Goal: Information Seeking & Learning: Learn about a topic

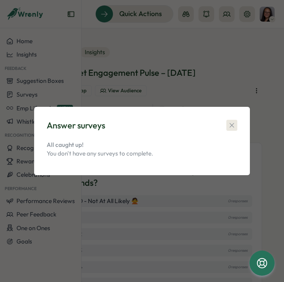
click at [230, 125] on icon "button" at bounding box center [232, 125] width 8 height 8
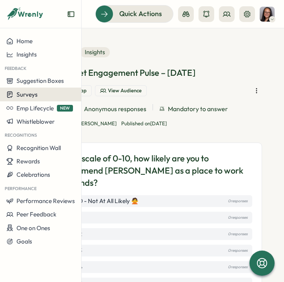
click at [28, 93] on span "Surveys" at bounding box center [26, 94] width 21 height 7
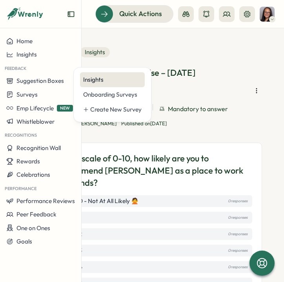
click at [92, 79] on div "Insights" at bounding box center [112, 79] width 58 height 9
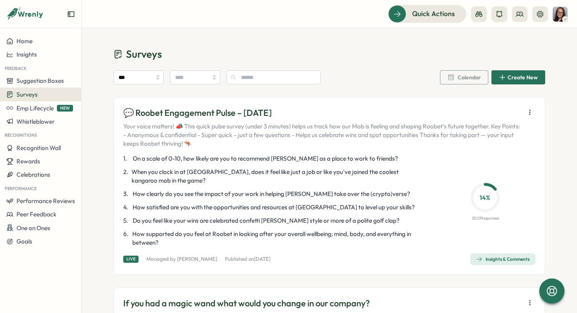
click at [284, 111] on icon "button" at bounding box center [530, 112] width 8 height 8
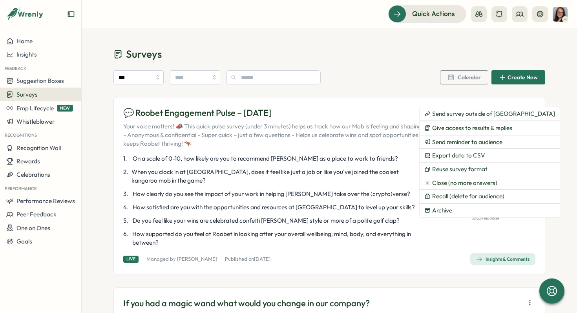
click at [284, 258] on icon "button" at bounding box center [479, 259] width 6 height 6
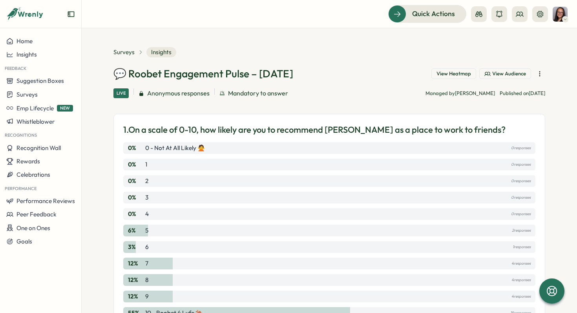
click at [284, 73] on icon "button" at bounding box center [539, 74] width 8 height 8
drag, startPoint x: 387, startPoint y: 66, endPoint x: 413, endPoint y: 67, distance: 25.9
click at [284, 72] on span "View Heatmap" at bounding box center [453, 73] width 35 height 7
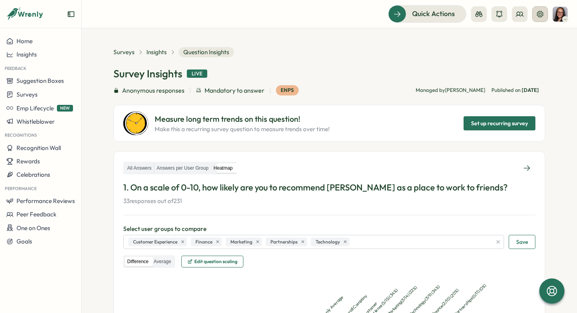
click at [284, 16] on icon at bounding box center [540, 14] width 8 height 8
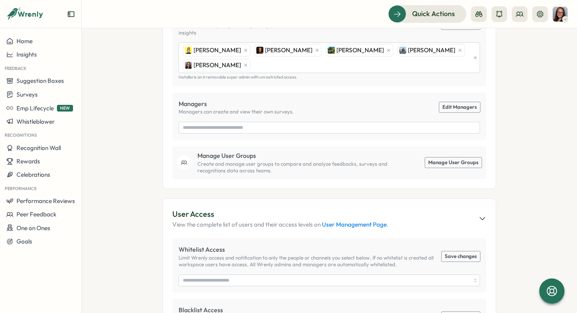
scroll to position [202, 0]
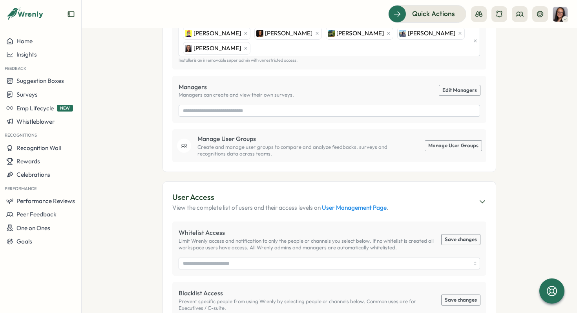
click at [284, 140] on link "Manage User Groups" at bounding box center [453, 145] width 56 height 10
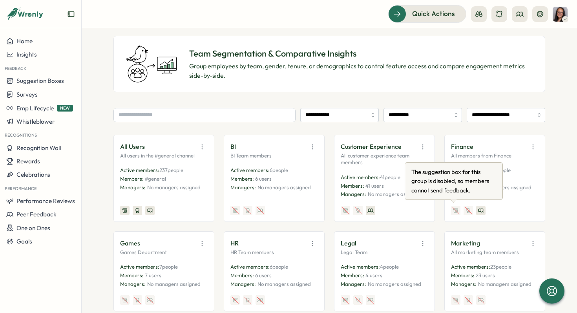
scroll to position [42, 0]
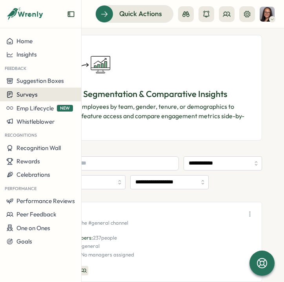
click at [25, 99] on button "Surveys" at bounding box center [40, 94] width 81 height 14
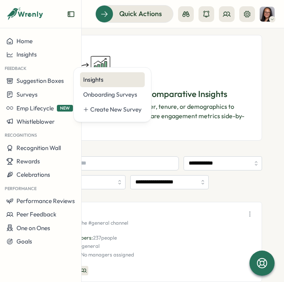
click at [94, 76] on div "Insights" at bounding box center [112, 79] width 58 height 9
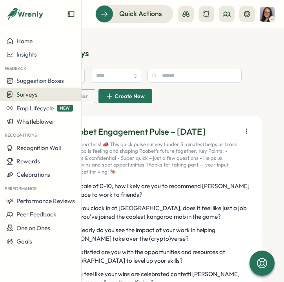
click at [244, 129] on icon "button" at bounding box center [247, 131] width 8 height 8
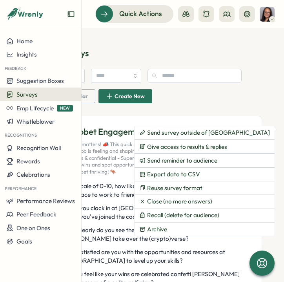
click at [97, 138] on p "💬 Roobet Engagement Pulse – [DATE]" at bounding box center [147, 131] width 181 height 12
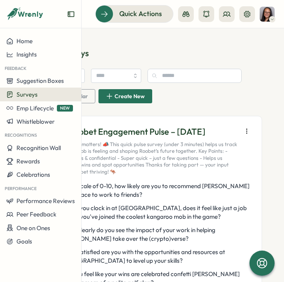
click at [104, 130] on p "💬 Roobet Engagement Pulse – [DATE]" at bounding box center [147, 131] width 181 height 12
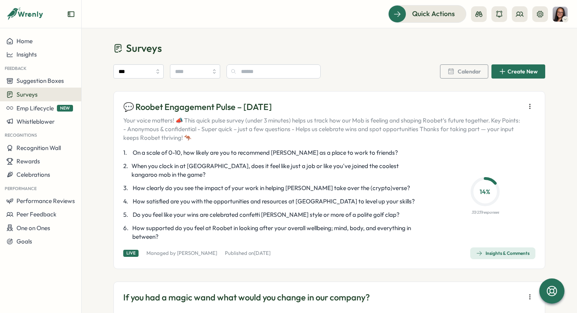
click at [284, 260] on div "💬 Roobet Engagement Pulse – [DATE] Your voice matters! 📣 This quick pulse surve…" at bounding box center [328, 180] width 431 height 178
click at [284, 254] on div "Insights & Comments" at bounding box center [502, 252] width 53 height 6
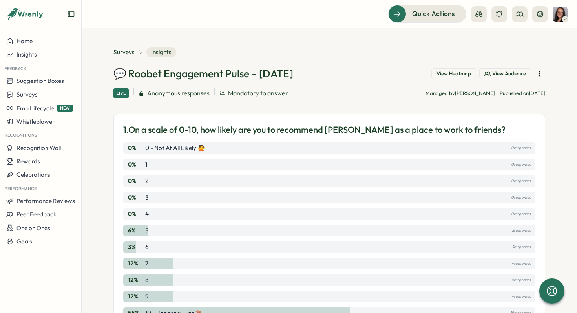
click at [284, 75] on span "View Heatmap" at bounding box center [453, 73] width 35 height 7
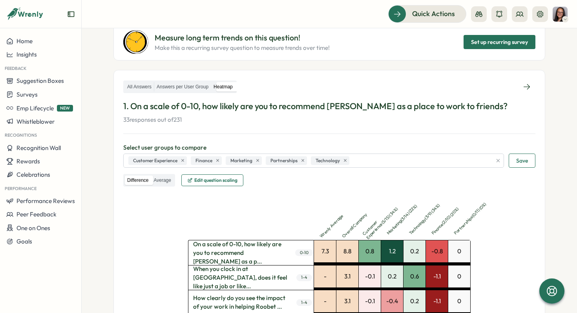
scroll to position [91, 0]
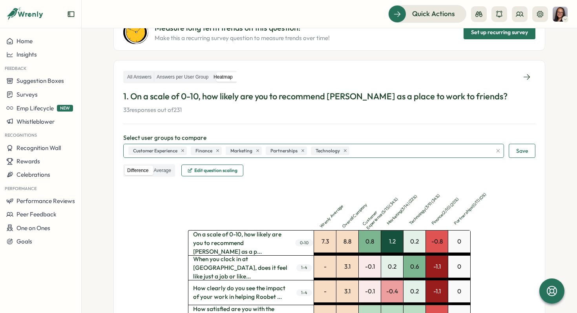
click at [284, 150] on div "Customer Experience Finance Marketing Partnerships Technology" at bounding box center [308, 150] width 365 height 13
click at [284, 153] on div "Customer Experience Finance Marketing Partnerships Technology" at bounding box center [308, 150] width 365 height 13
click at [284, 151] on icon "button" at bounding box center [497, 150] width 5 height 5
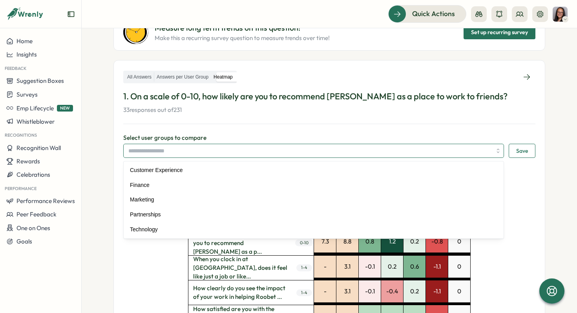
click at [258, 153] on input "search" at bounding box center [309, 150] width 363 height 13
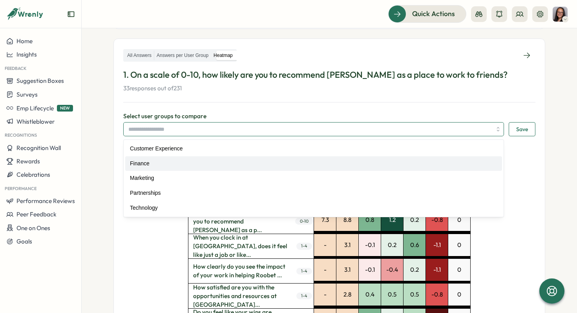
scroll to position [119, 0]
